Goal: Find specific page/section: Find specific page/section

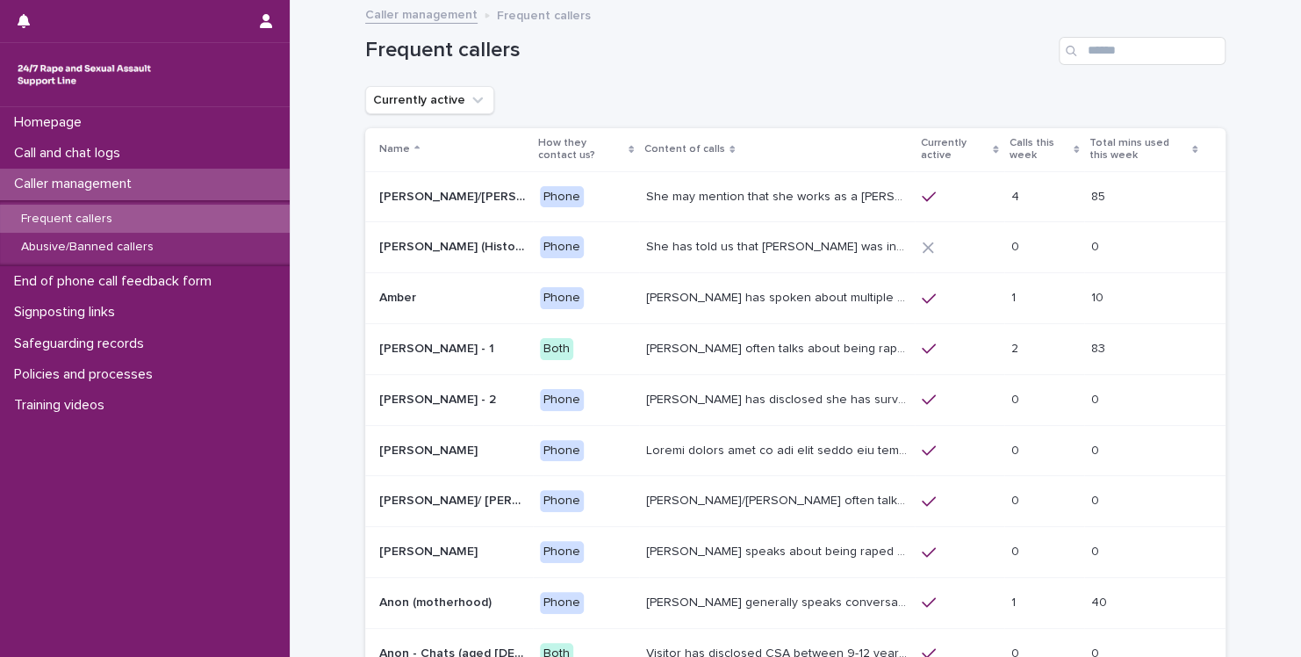
click at [666, 199] on p "She may mention that she works as a [PERSON_NAME], looking after two children. …" at bounding box center [778, 195] width 265 height 18
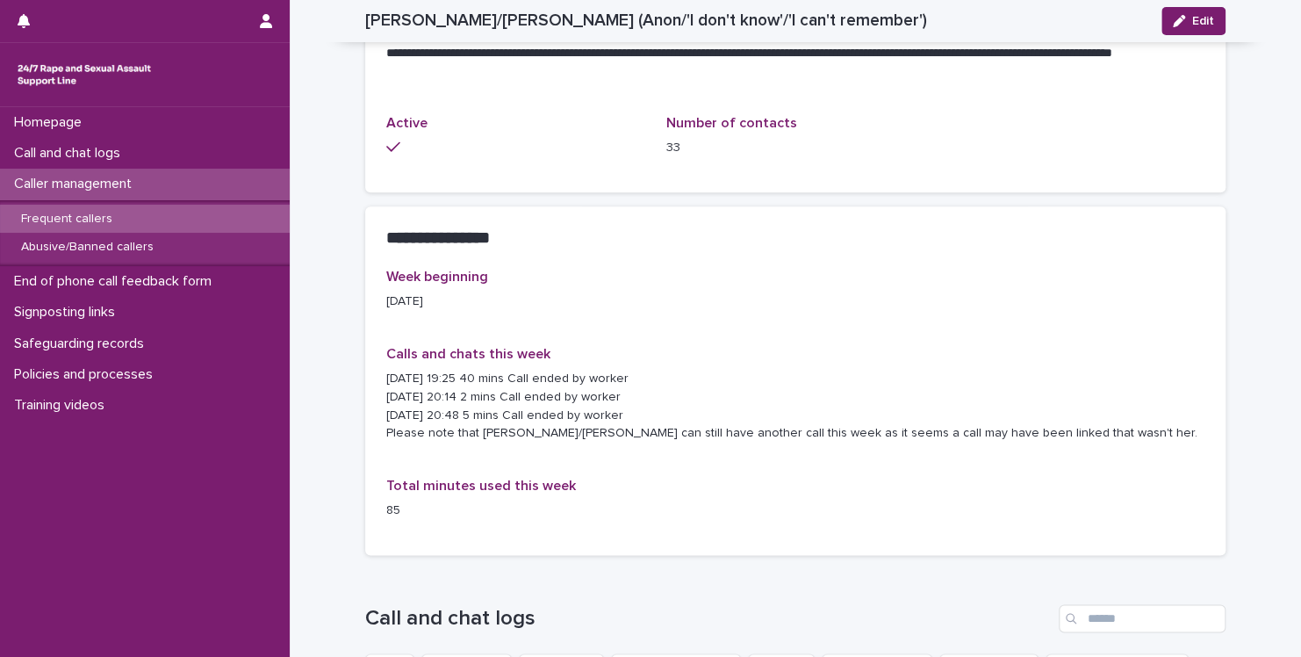
scroll to position [878, 0]
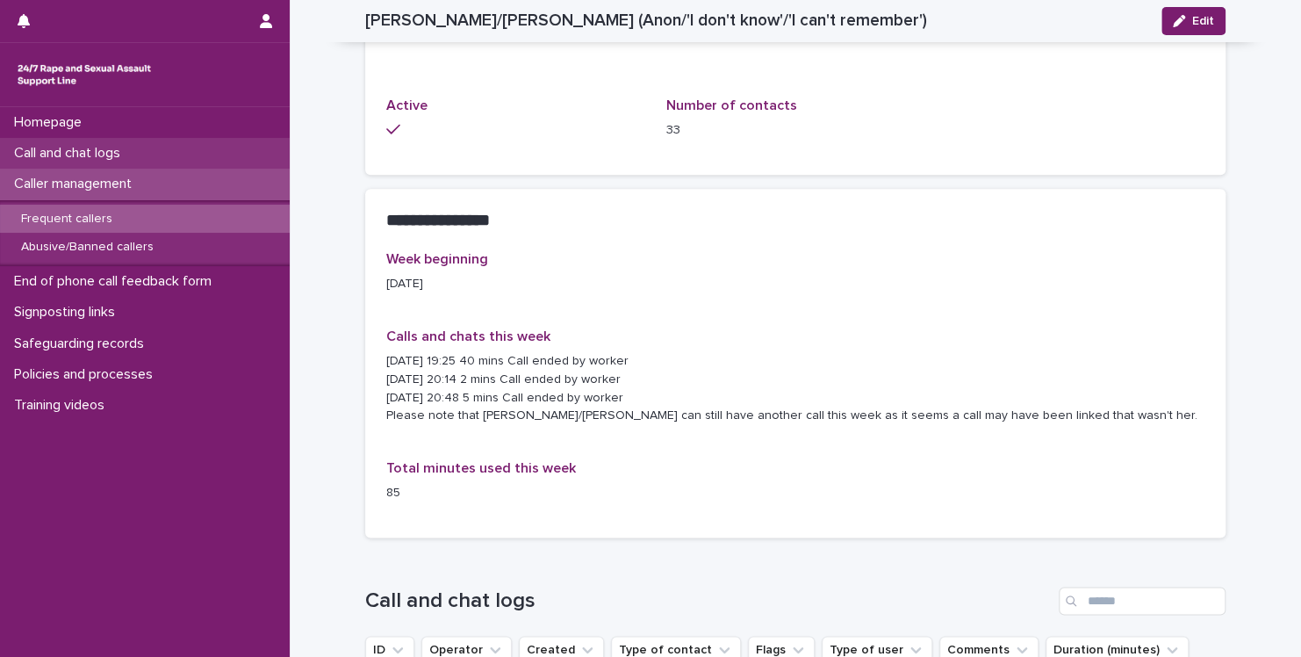
drag, startPoint x: 128, startPoint y: 242, endPoint x: 169, endPoint y: 155, distance: 96.2
click at [169, 155] on div "Call and chat logs" at bounding box center [145, 153] width 290 height 31
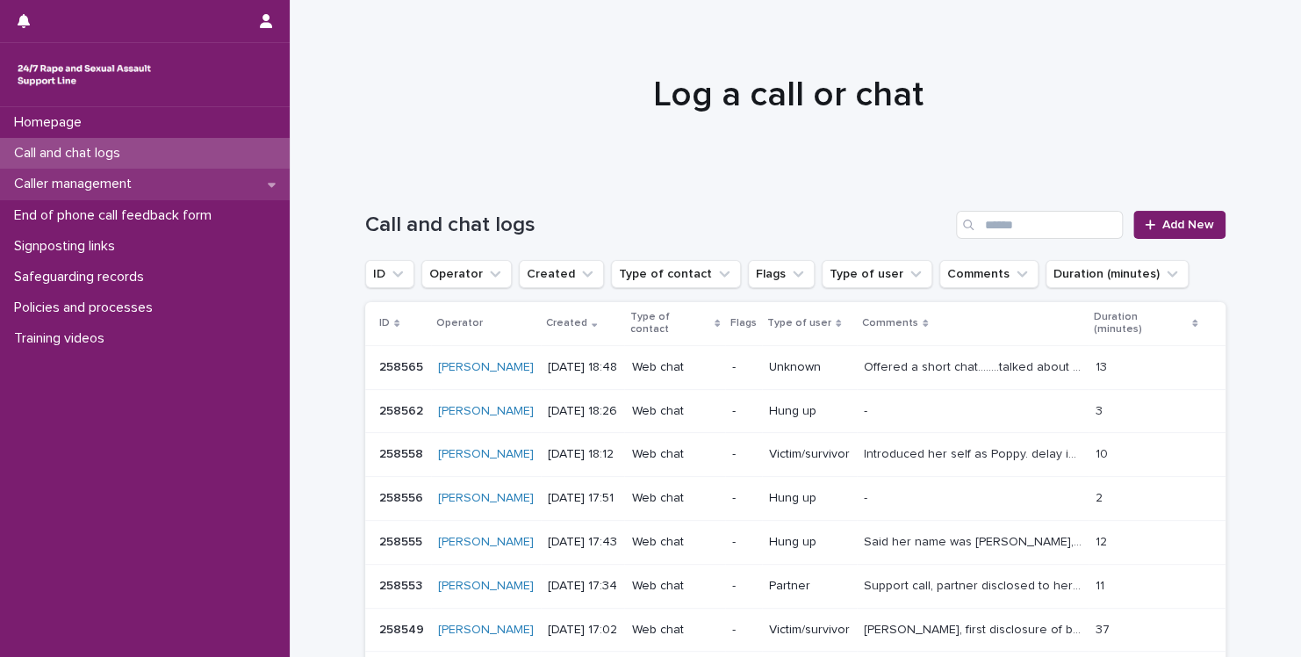
click at [87, 184] on p "Caller management" at bounding box center [76, 184] width 139 height 17
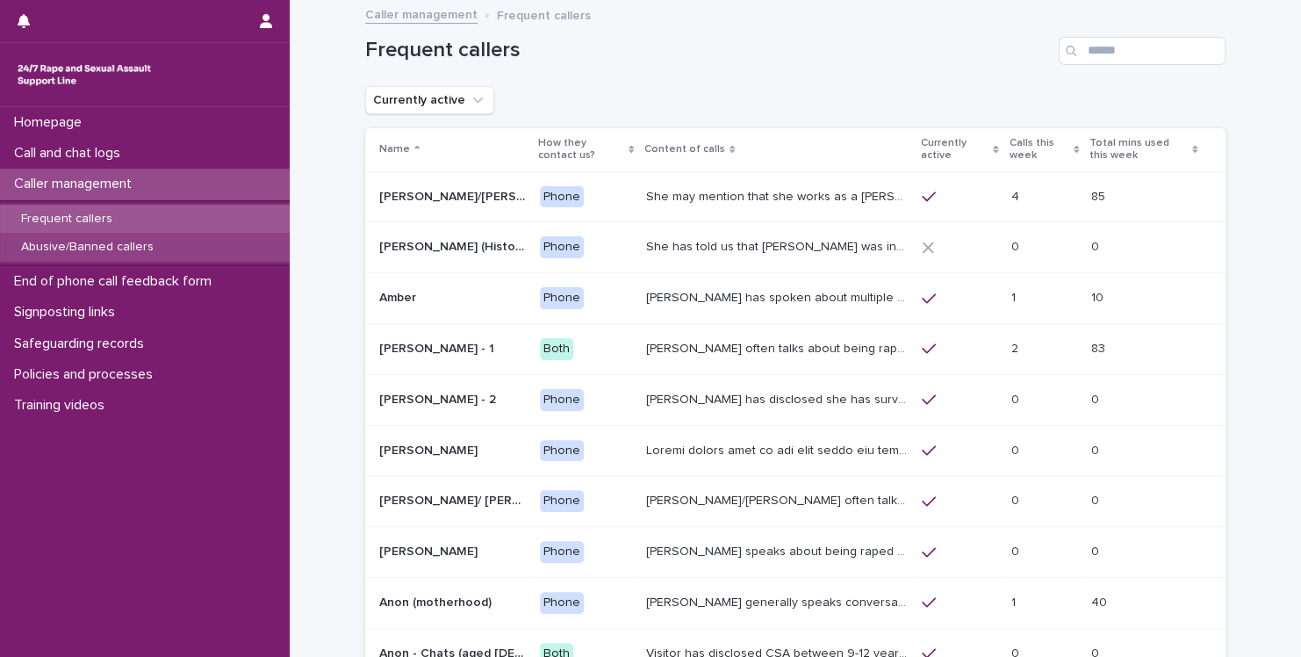
click at [86, 243] on p "Abusive/Banned callers" at bounding box center [87, 247] width 161 height 15
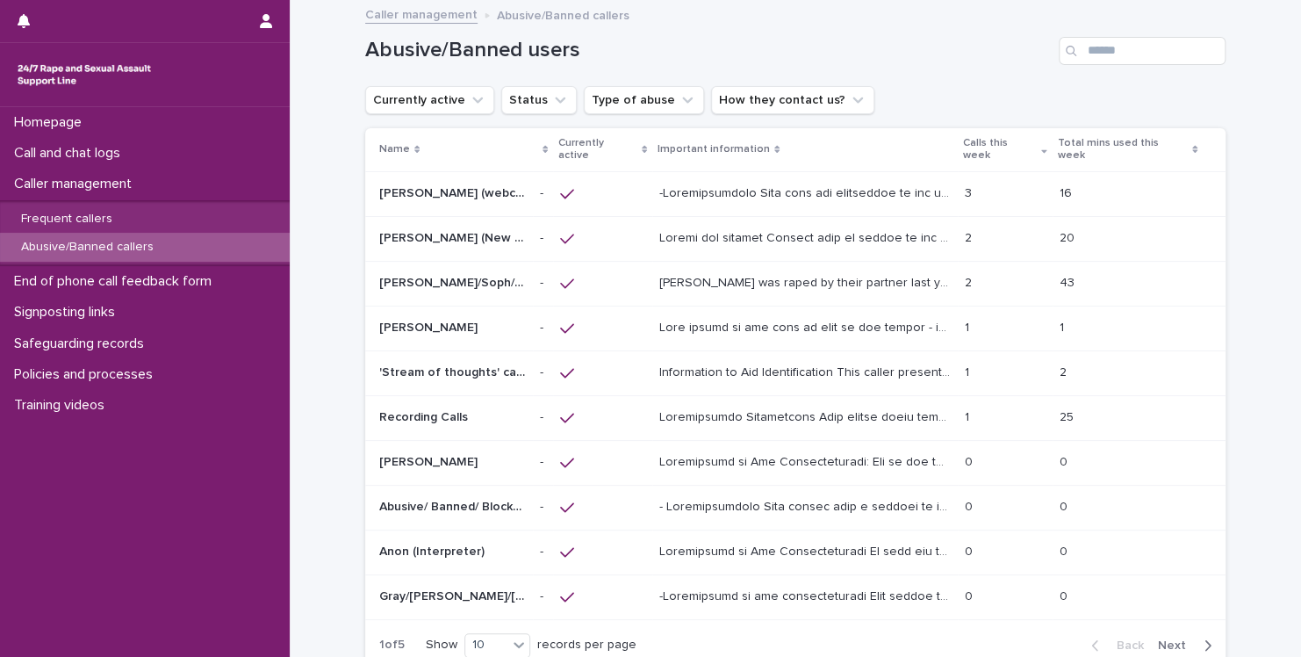
click at [840, 272] on p "[PERSON_NAME] was raped by their partner last year and they're currently facing…" at bounding box center [806, 281] width 295 height 18
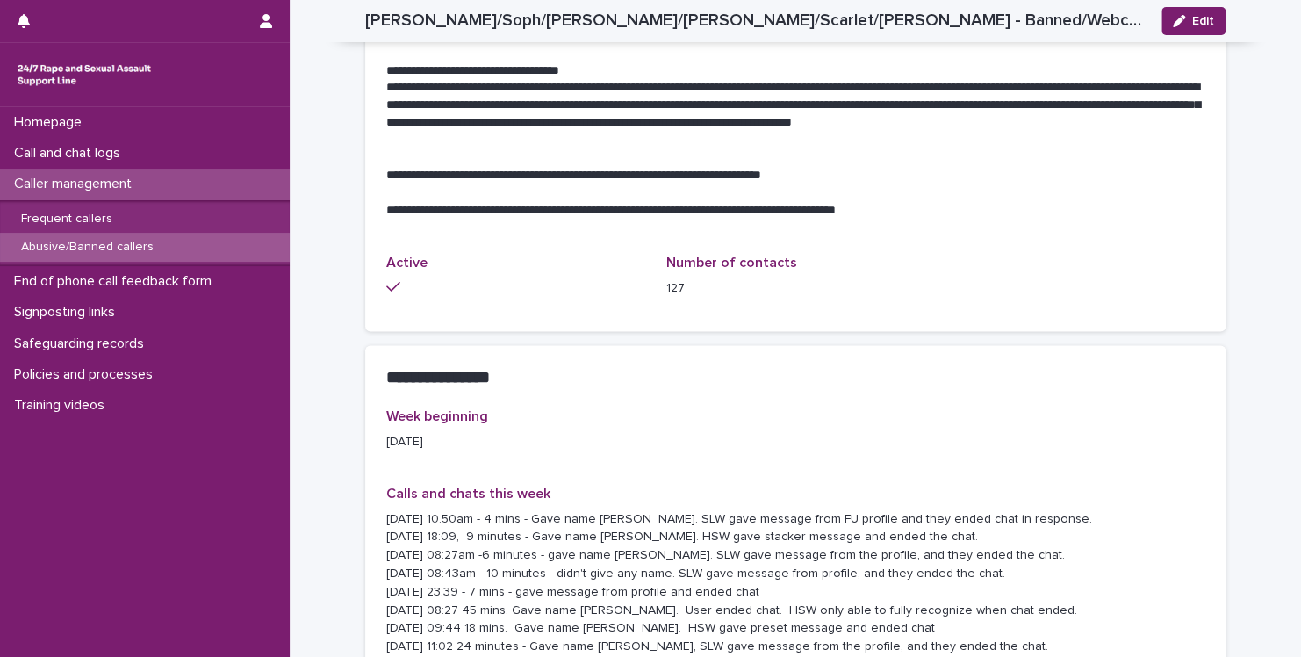
scroll to position [1499, 0]
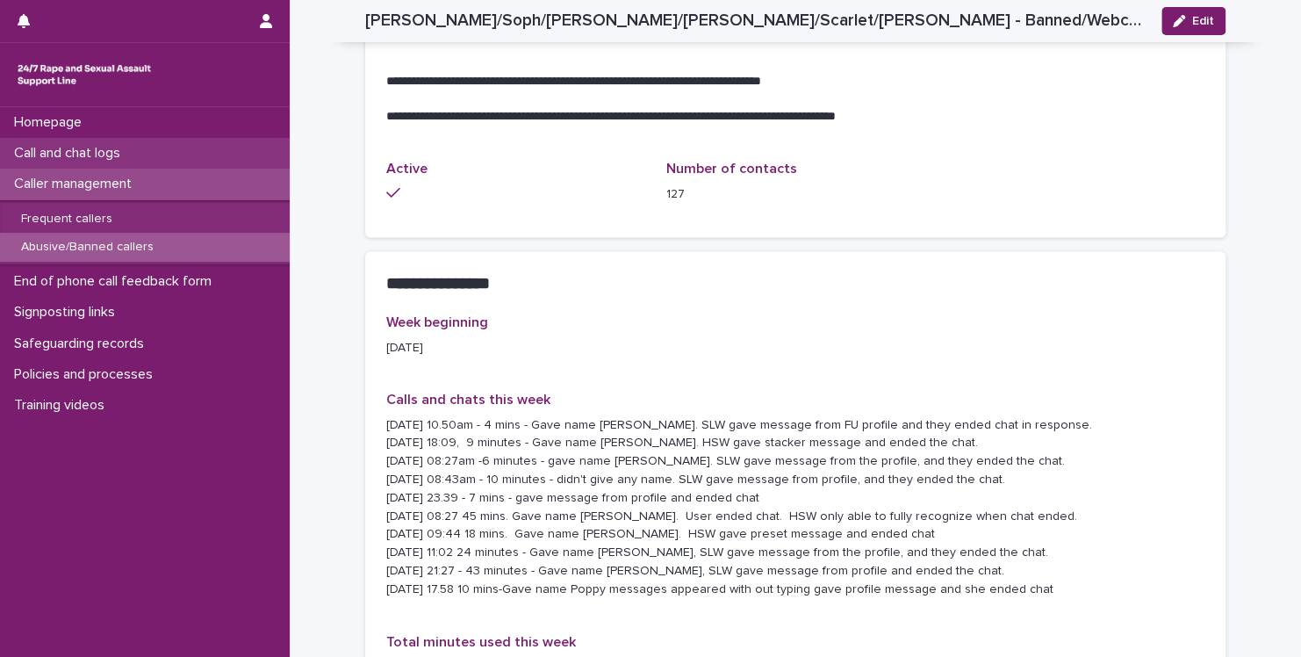
click at [108, 151] on p "Call and chat logs" at bounding box center [70, 153] width 127 height 17
